Goal: Transaction & Acquisition: Purchase product/service

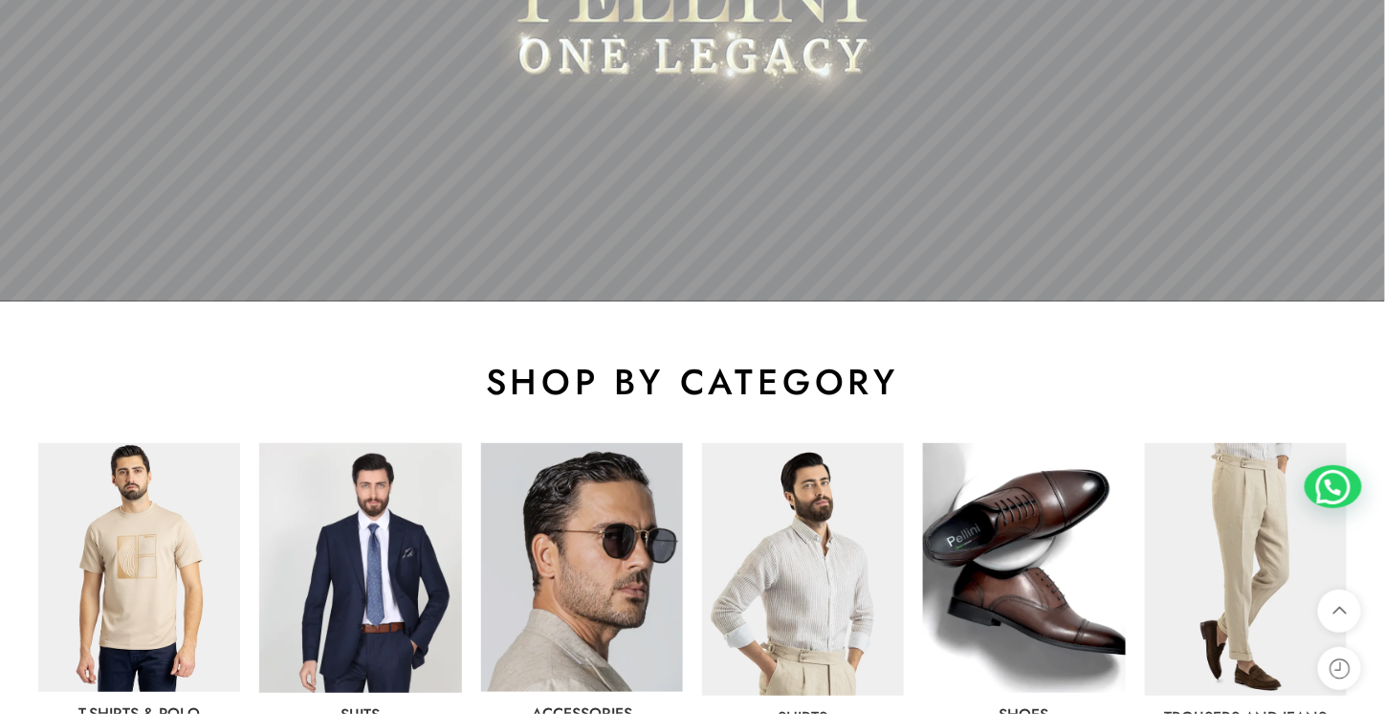
scroll to position [892, 0]
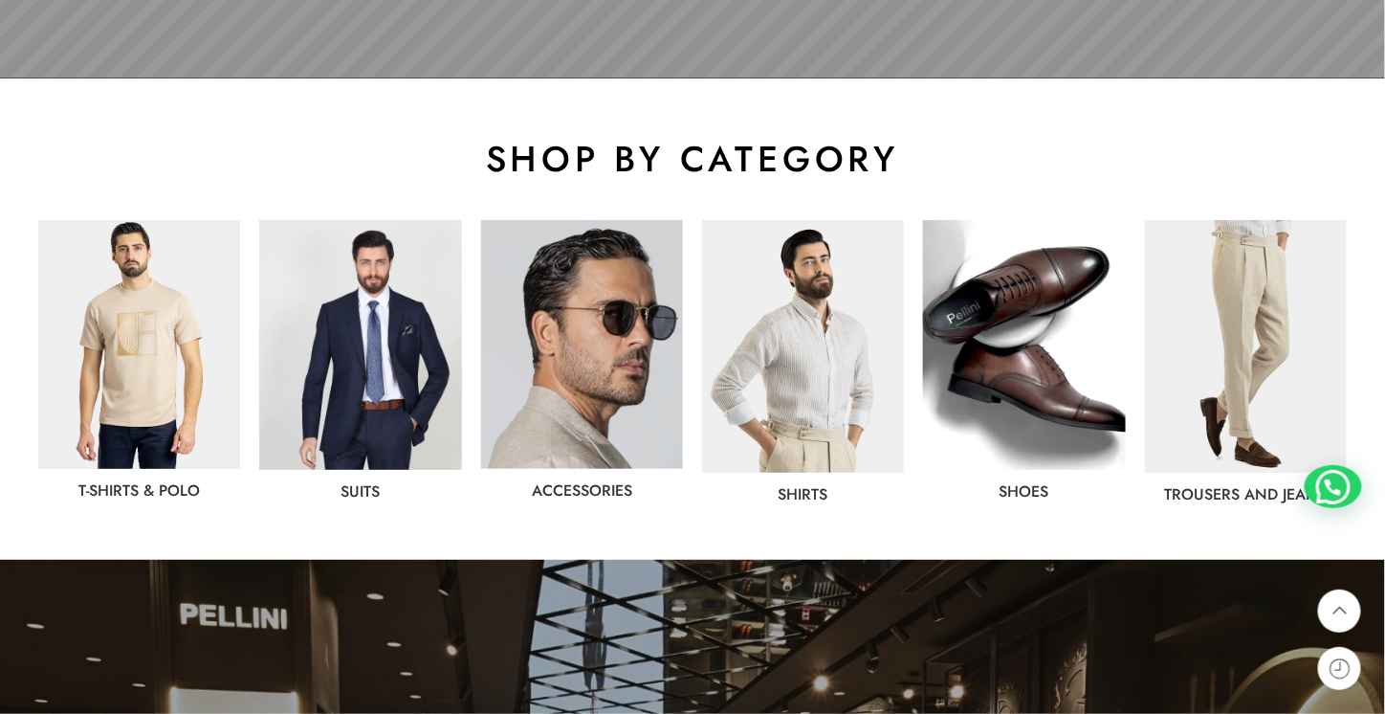
click at [844, 361] on img at bounding box center [803, 346] width 202 height 253
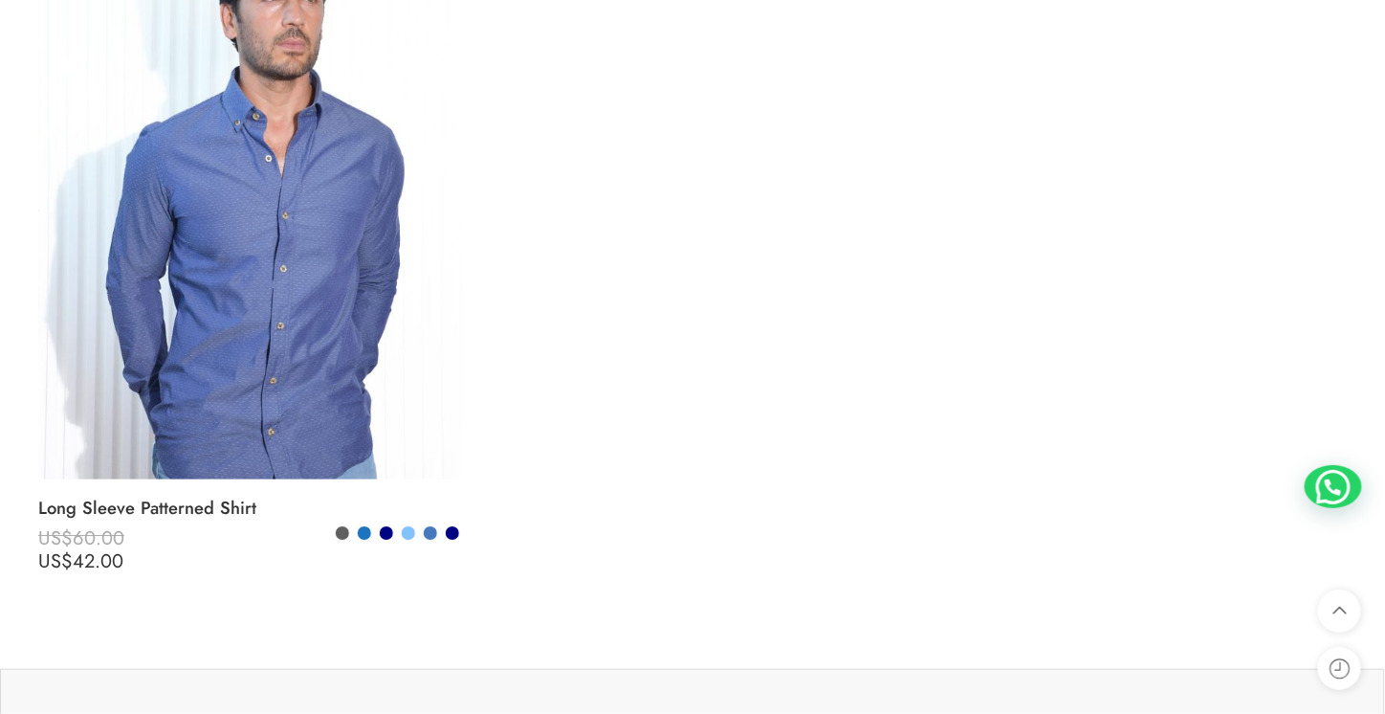
scroll to position [6462, 0]
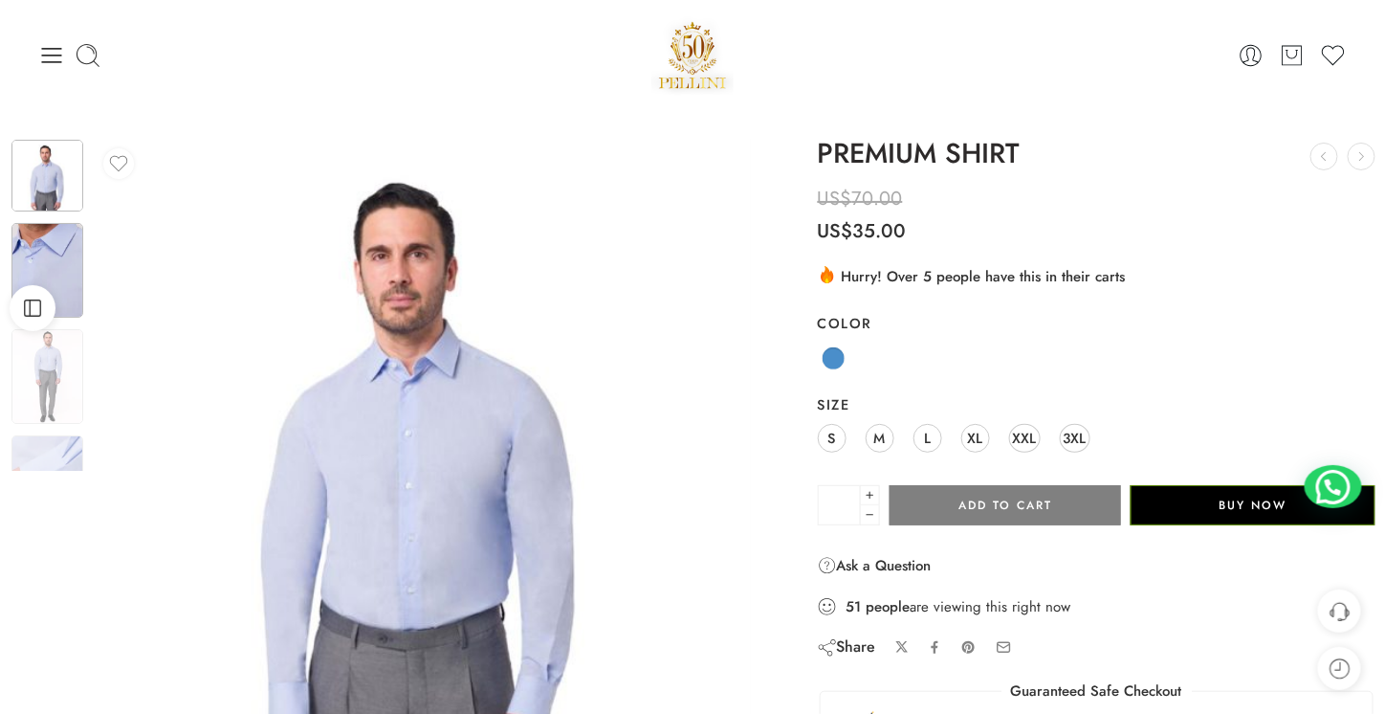
click at [55, 250] on img at bounding box center [47, 270] width 72 height 95
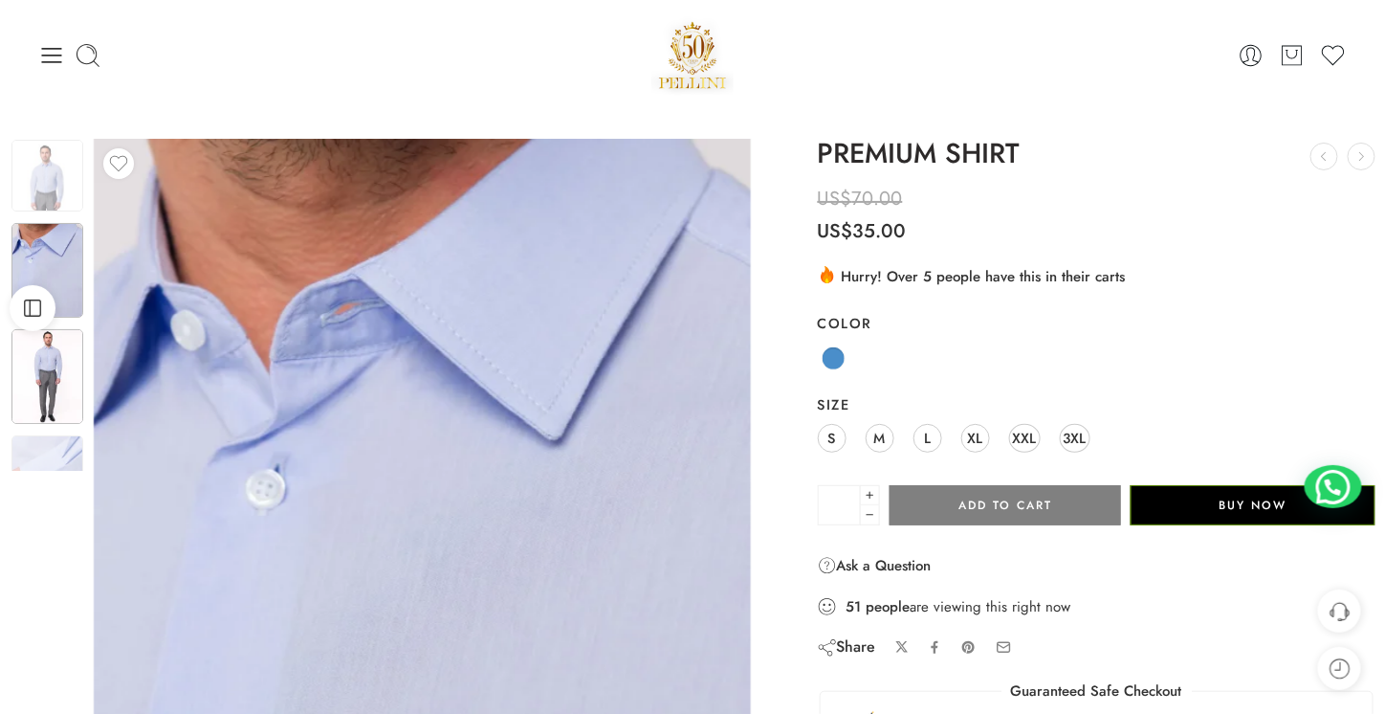
click at [32, 358] on img at bounding box center [47, 376] width 72 height 95
